Goal: Transaction & Acquisition: Purchase product/service

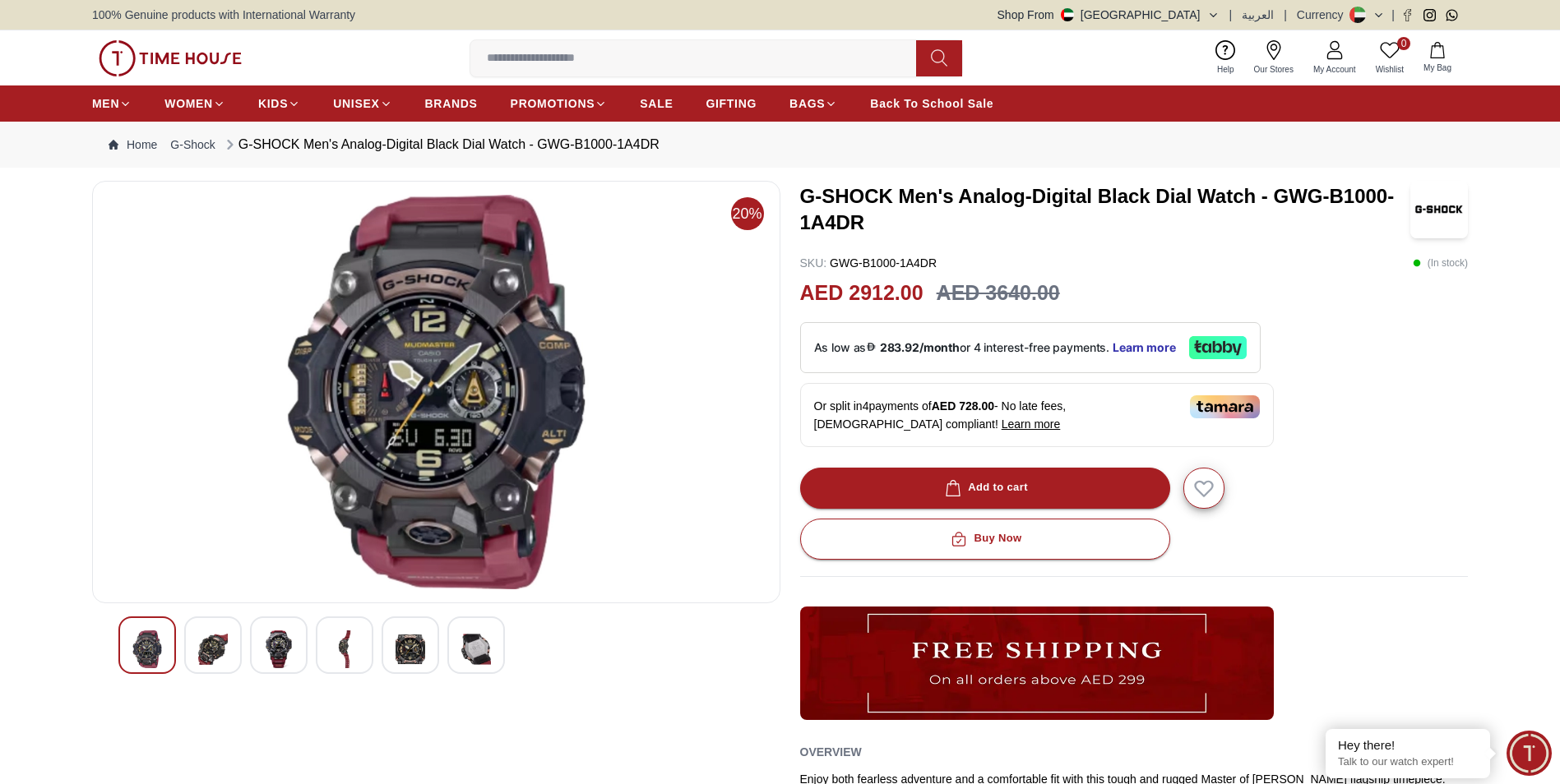
click at [465, 647] on img at bounding box center [475, 649] width 29 height 38
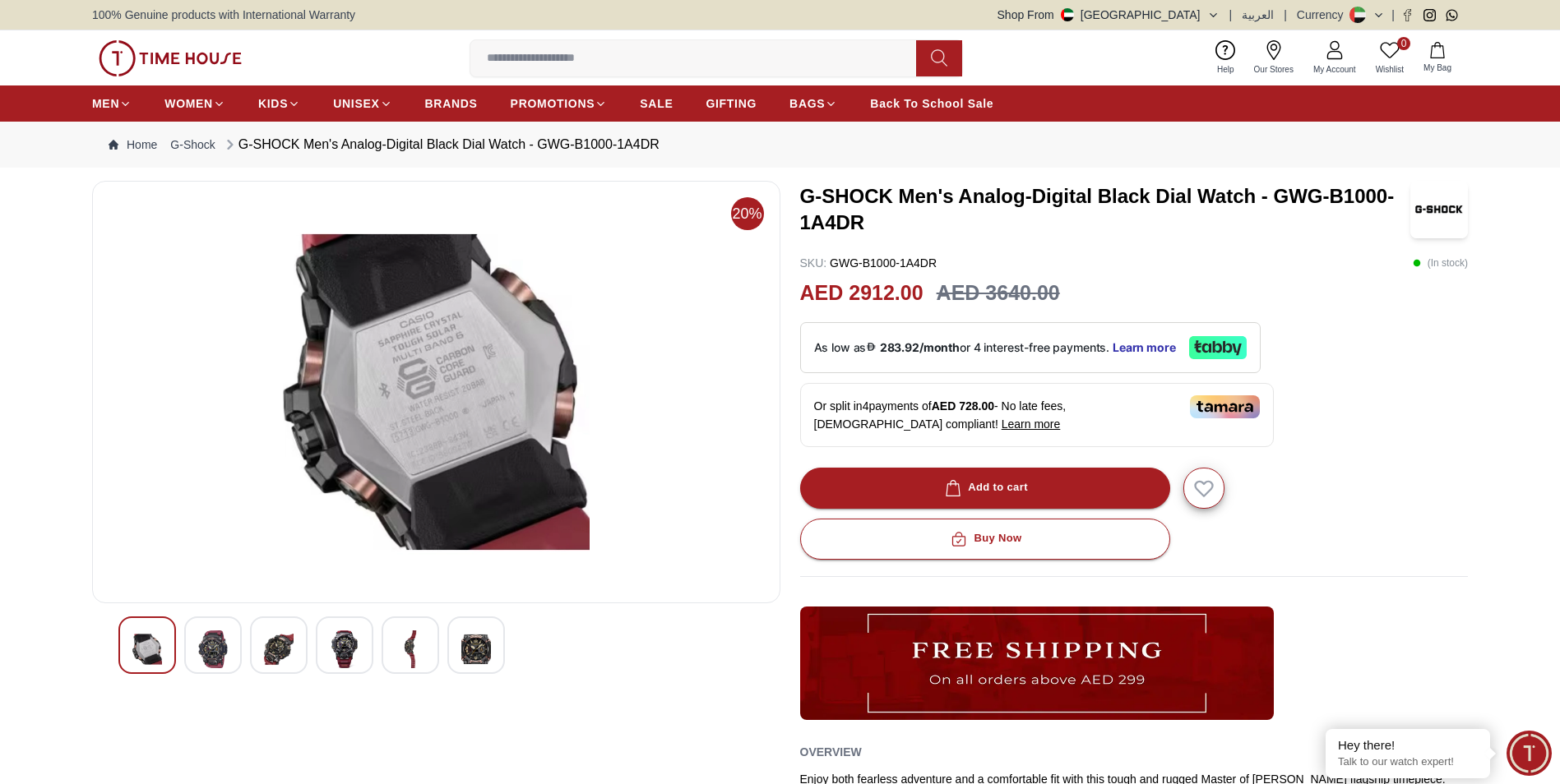
click at [416, 648] on img at bounding box center [410, 649] width 29 height 38
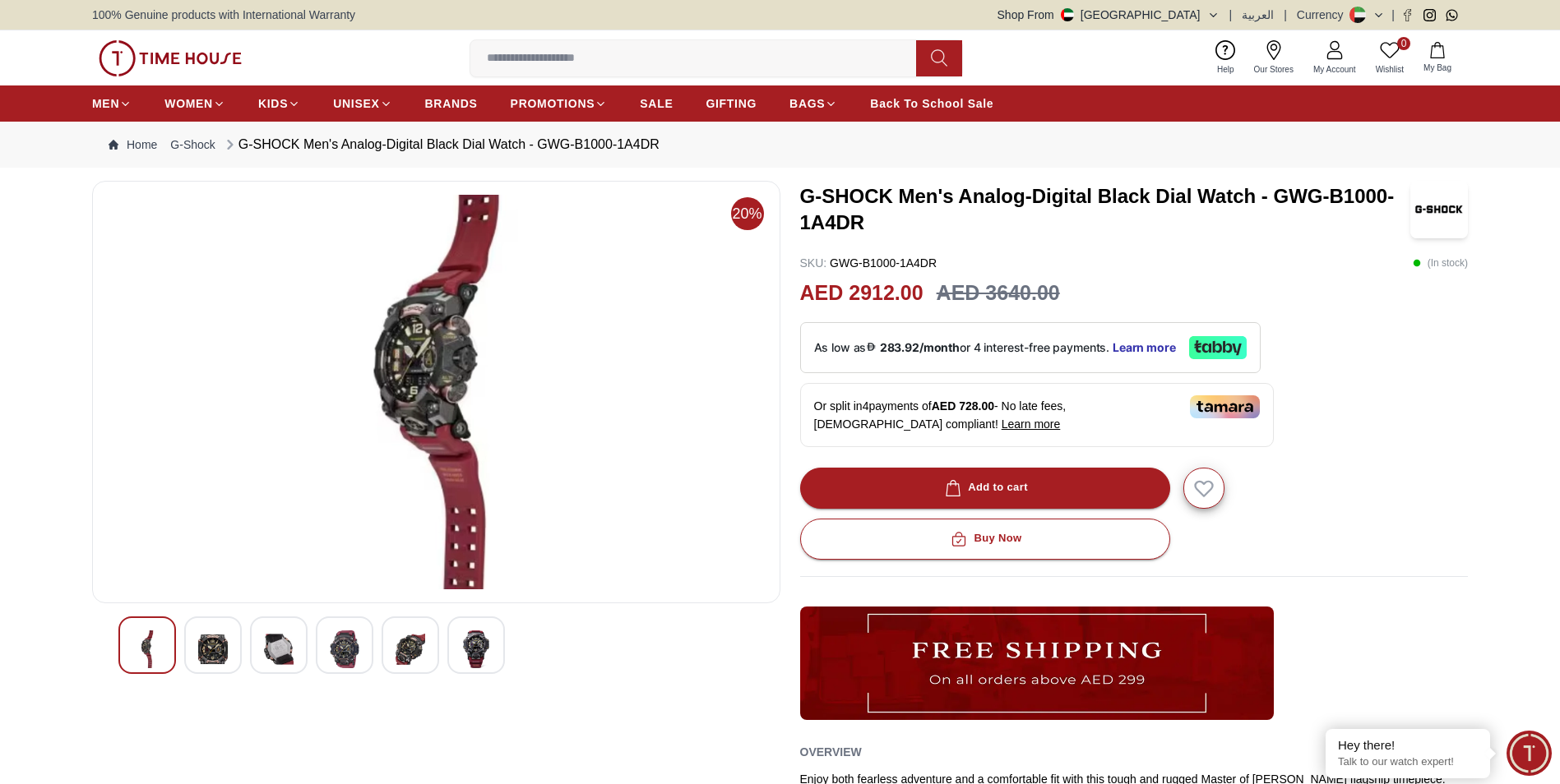
click at [351, 651] on img at bounding box center [344, 649] width 29 height 38
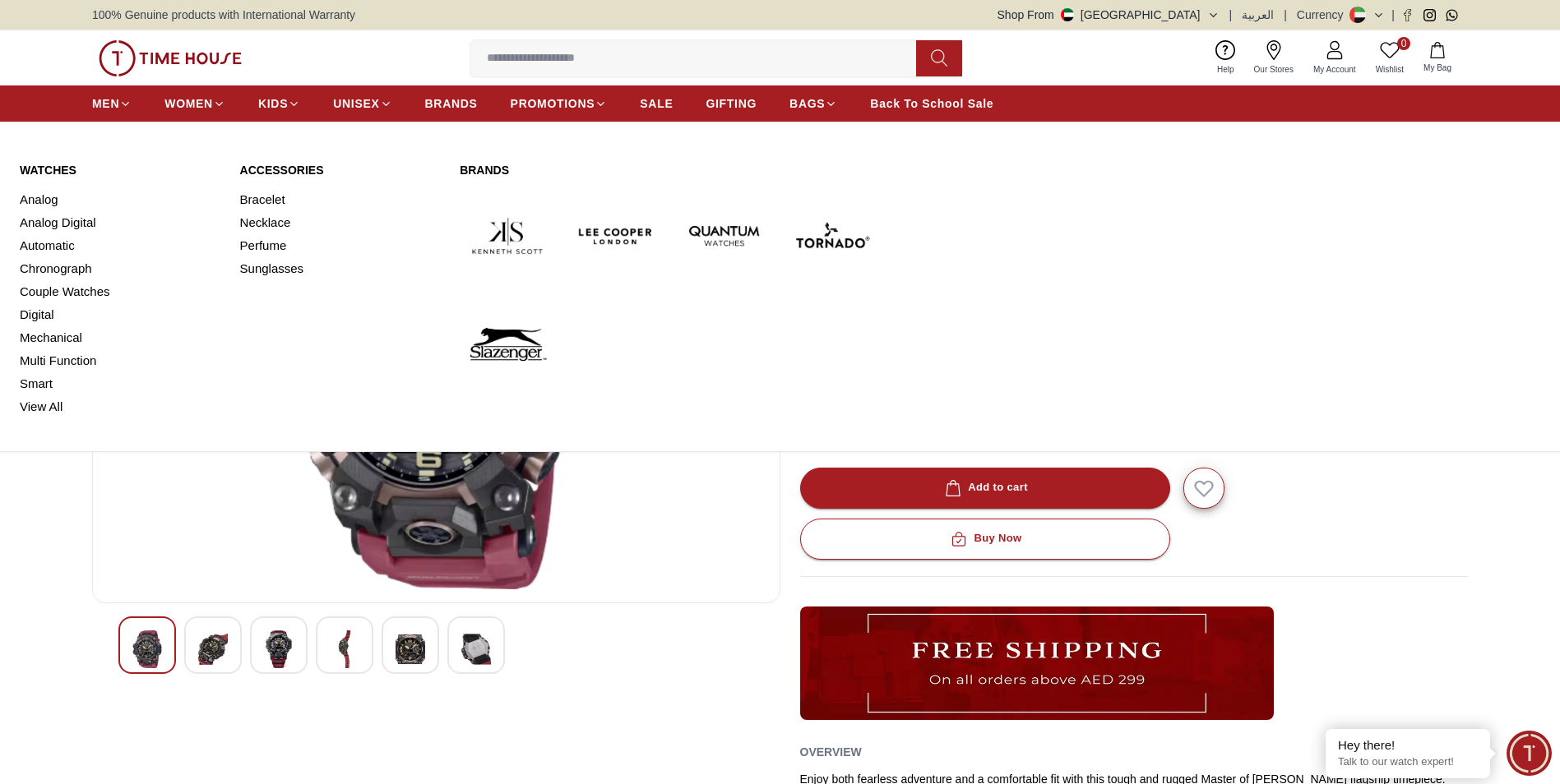
click at [482, 167] on link "Brands" at bounding box center [670, 171] width 420 height 17
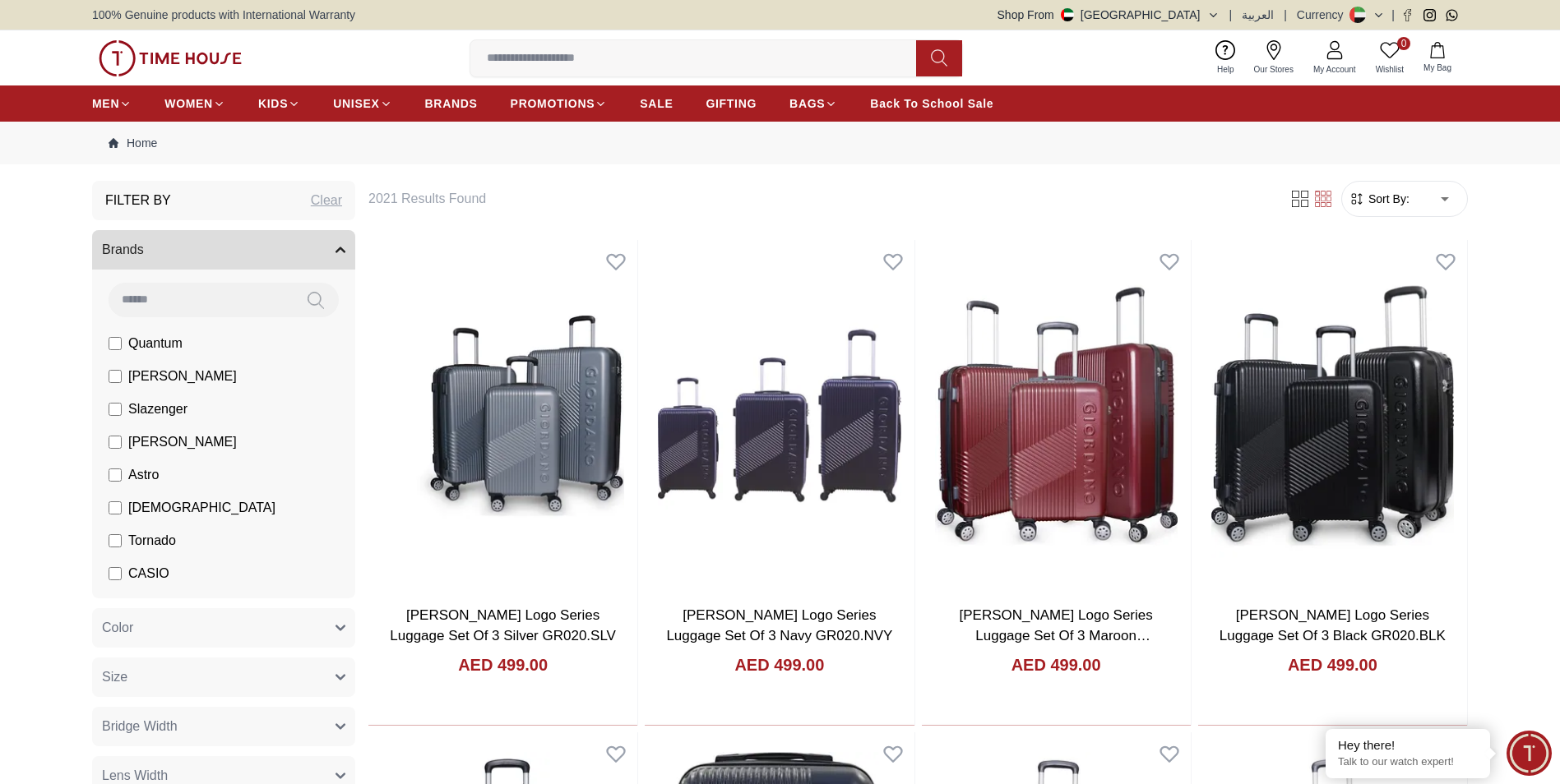
click at [616, 48] on input at bounding box center [700, 58] width 459 height 33
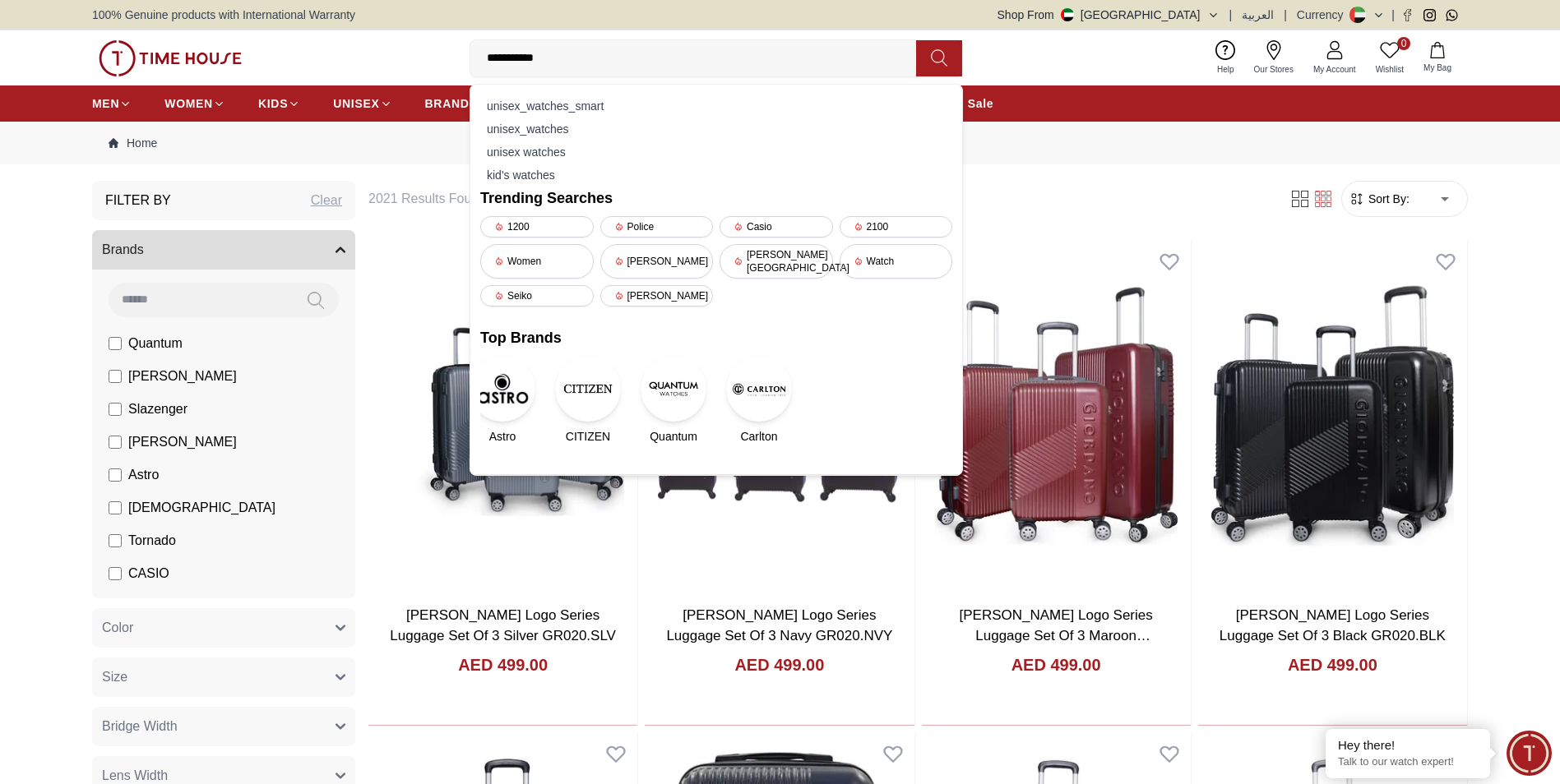
type input "**********"
